Goal: Information Seeking & Learning: Learn about a topic

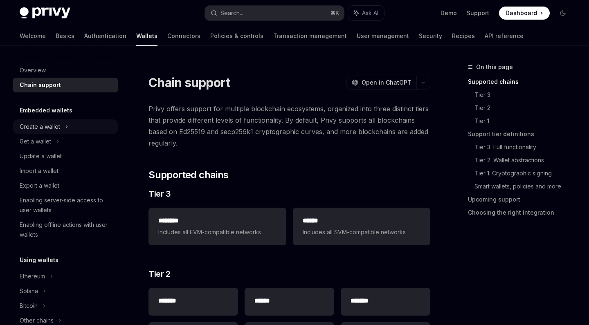
click at [74, 121] on div "Create a wallet" at bounding box center [65, 126] width 105 height 15
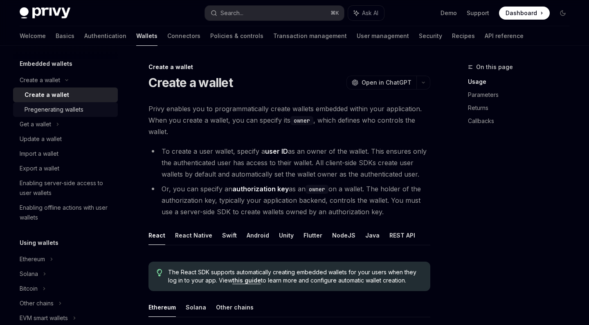
scroll to position [47, 0]
click at [78, 130] on div "Get a wallet" at bounding box center [65, 124] width 105 height 15
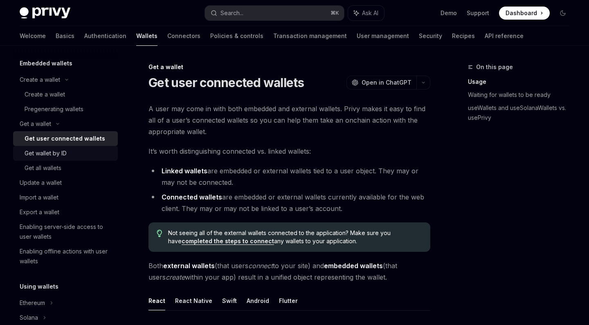
scroll to position [49, 0]
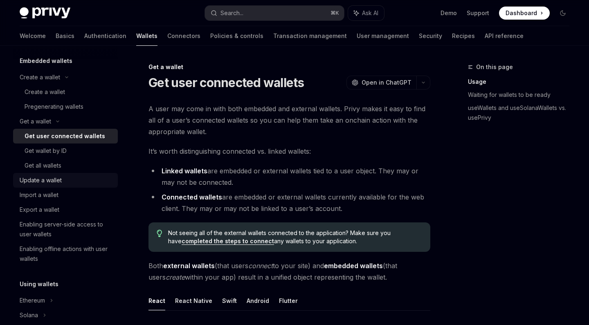
click at [60, 180] on div "Update a wallet" at bounding box center [41, 180] width 42 height 10
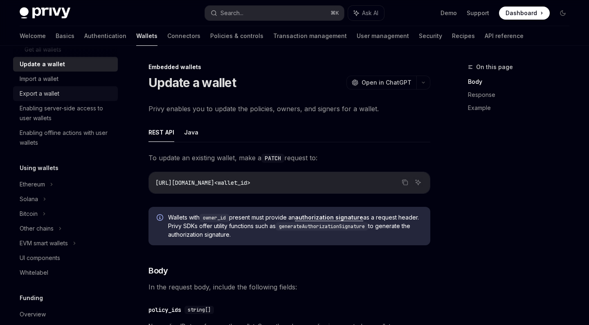
scroll to position [167, 0]
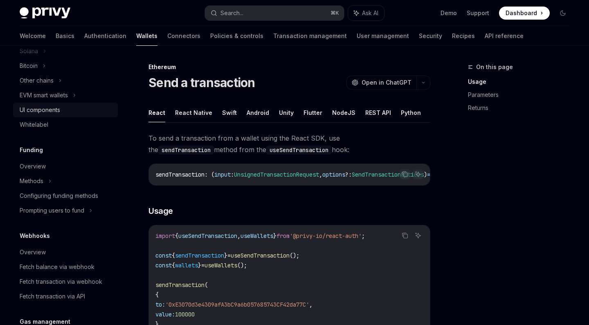
scroll to position [295, 0]
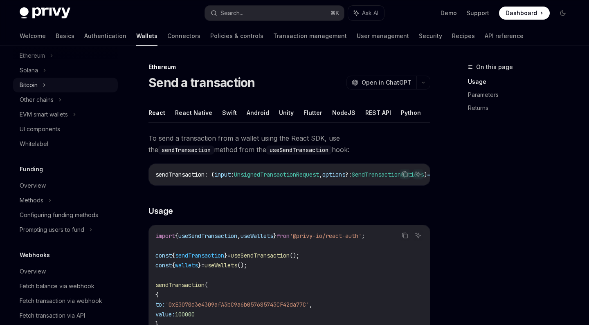
click at [52, 84] on div "Bitcoin" at bounding box center [65, 85] width 105 height 15
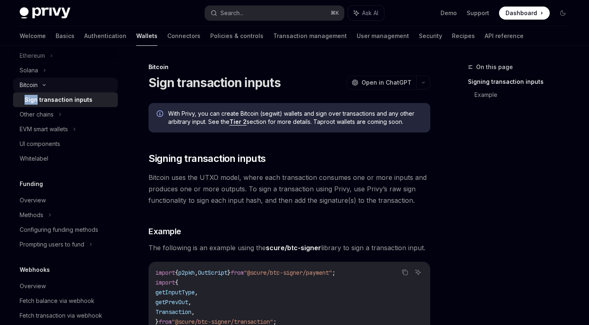
click at [52, 84] on div "Bitcoin" at bounding box center [65, 85] width 105 height 15
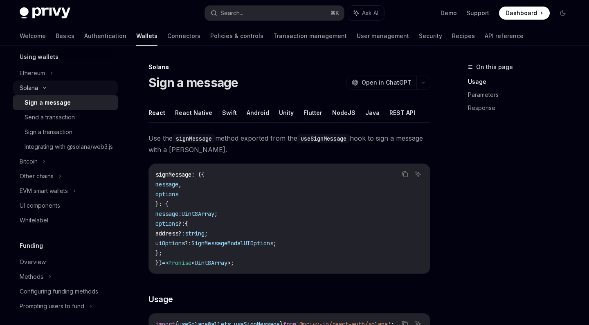
scroll to position [276, 0]
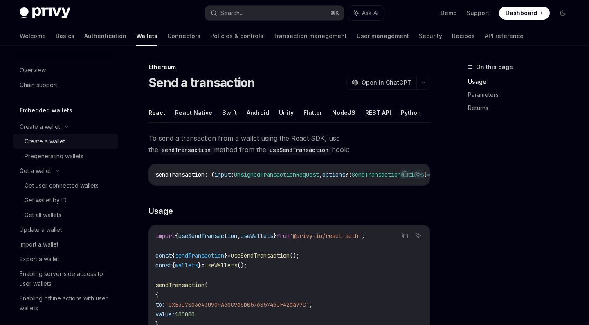
click at [57, 136] on link "Create a wallet" at bounding box center [65, 141] width 105 height 15
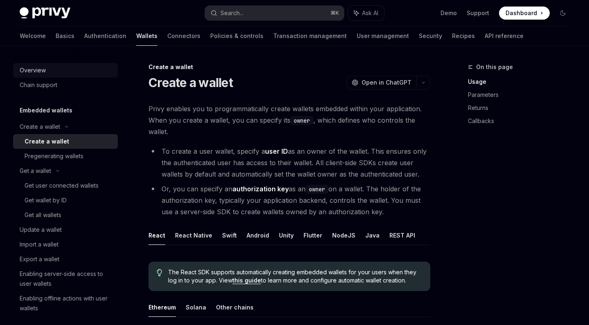
click at [51, 69] on div "Overview" at bounding box center [66, 70] width 93 height 10
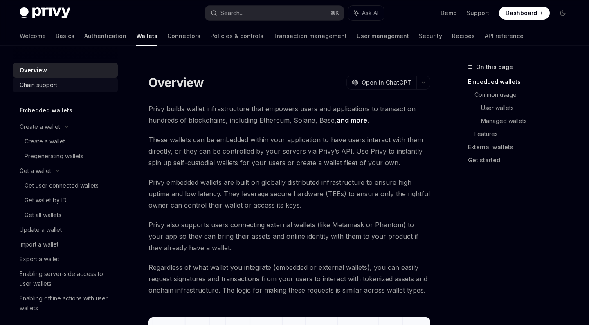
click at [52, 83] on div "Chain support" at bounding box center [39, 85] width 38 height 10
type textarea "*"
